Goal: Find contact information: Find contact information

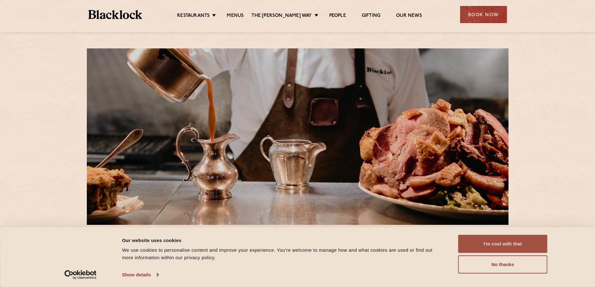
click at [506, 242] on button "I'm cool with that" at bounding box center [502, 244] width 89 height 18
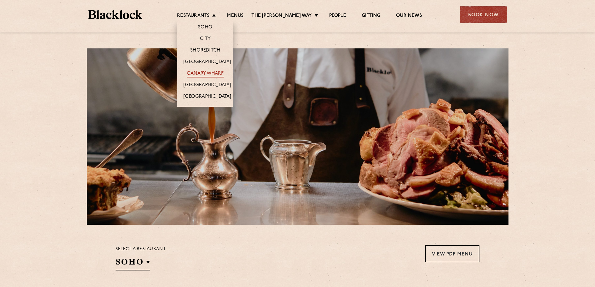
click at [209, 74] on link "Canary Wharf" at bounding box center [205, 74] width 37 height 7
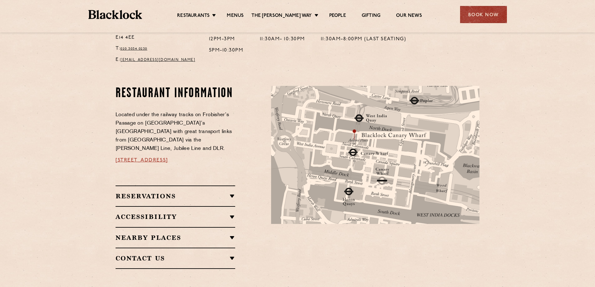
scroll to position [297, 0]
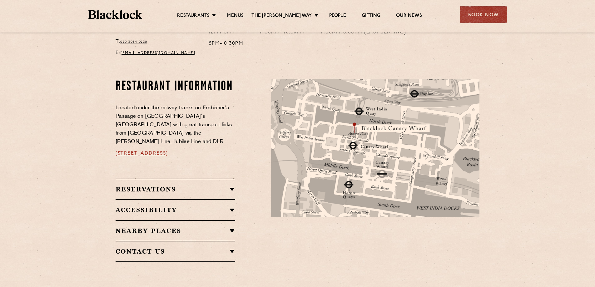
click at [144, 185] on h2 "Reservations" at bounding box center [176, 188] width 120 height 7
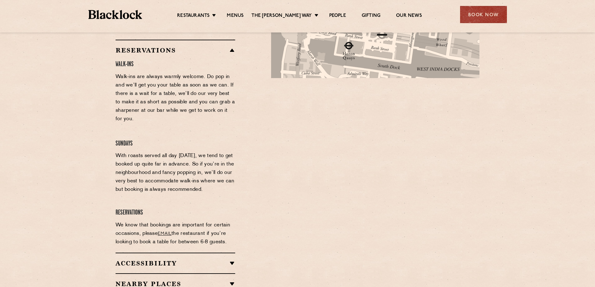
scroll to position [437, 0]
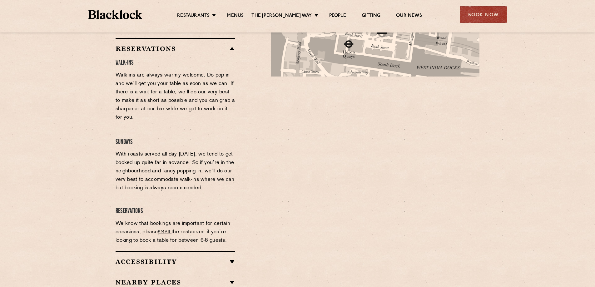
click at [165, 230] on link "email" at bounding box center [165, 232] width 14 height 5
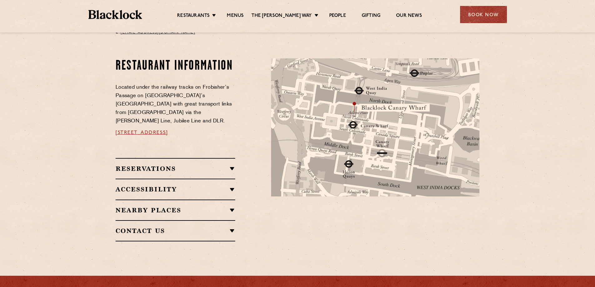
scroll to position [300, 0]
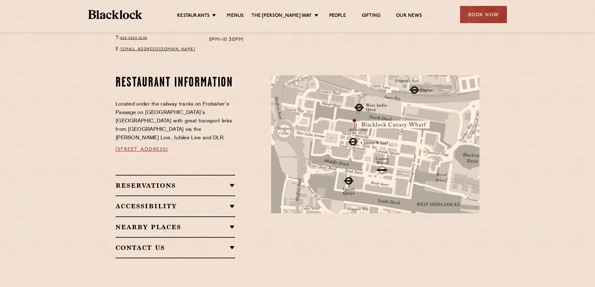
click at [369, 128] on img at bounding box center [375, 144] width 208 height 138
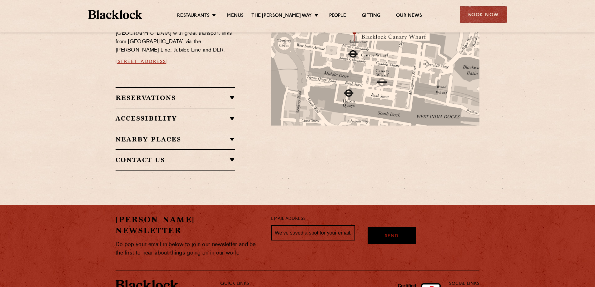
scroll to position [390, 0]
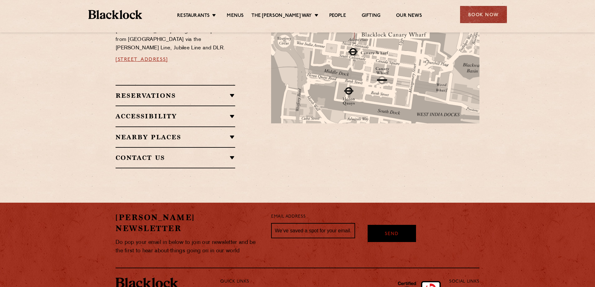
click at [231, 133] on h2 "Nearby Places" at bounding box center [176, 136] width 120 height 7
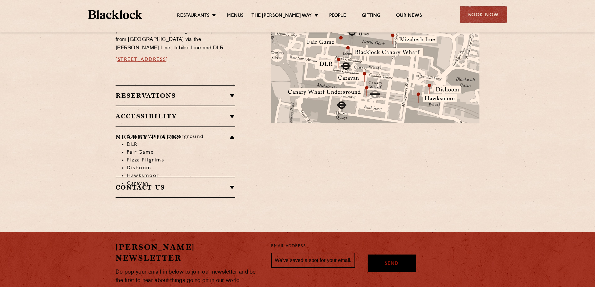
click at [557, 105] on section "Restaurant Information Located under the railway tracks on Frobisher’s Passage …" at bounding box center [297, 92] width 595 height 250
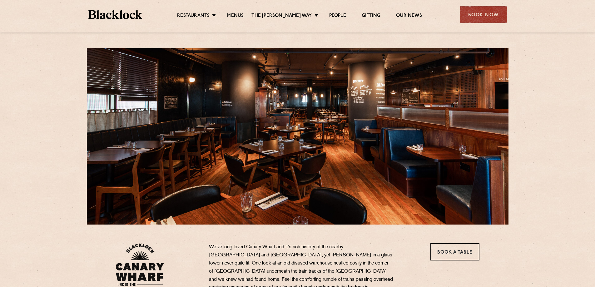
scroll to position [0, 0]
click at [118, 12] on img at bounding box center [115, 14] width 54 height 9
